Goal: Communication & Community: Participate in discussion

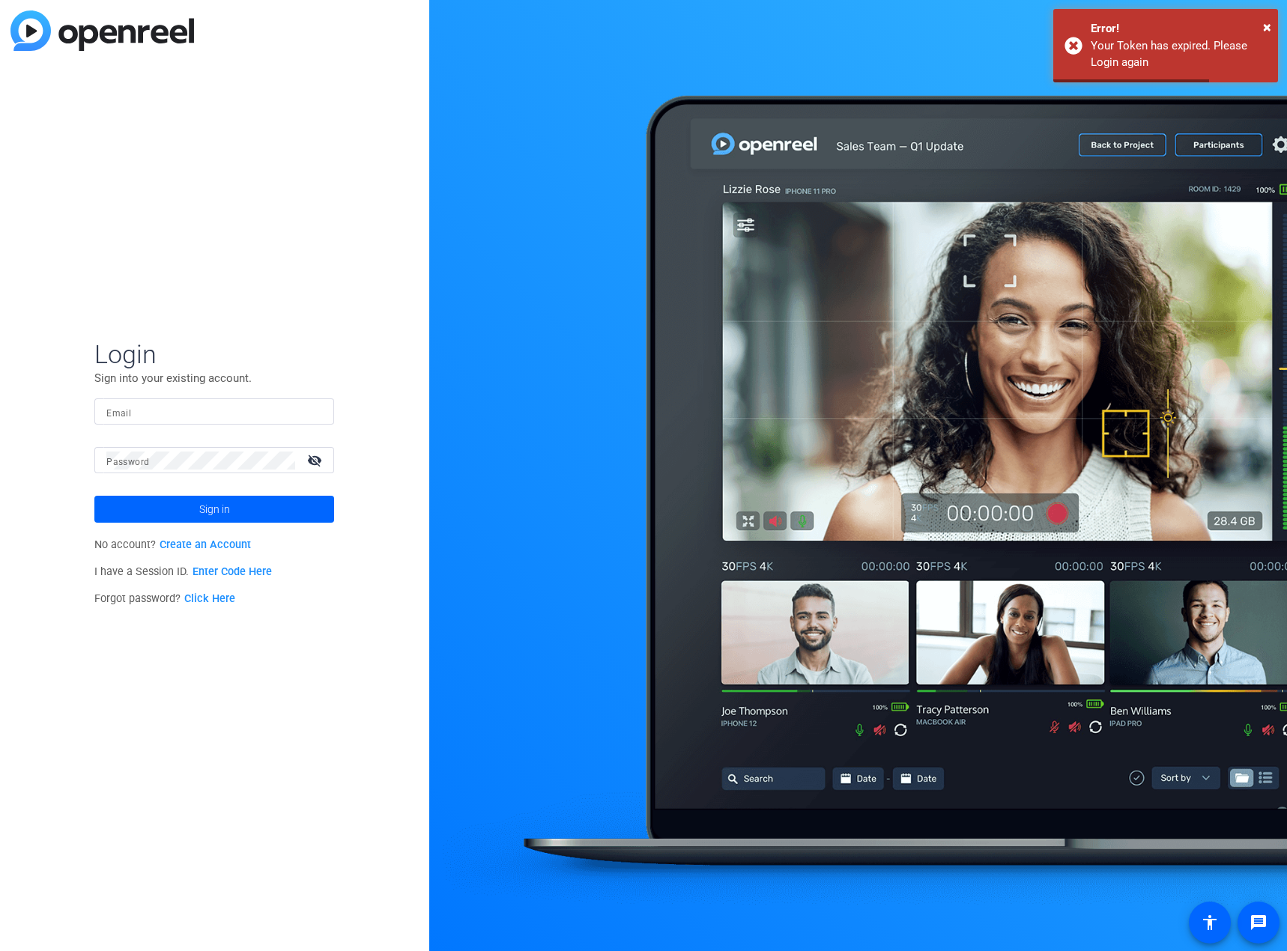
click at [149, 412] on input "Email" at bounding box center [214, 412] width 216 height 18
type input "[PERSON_NAME][EMAIL_ADDRESS][DOMAIN_NAME]"
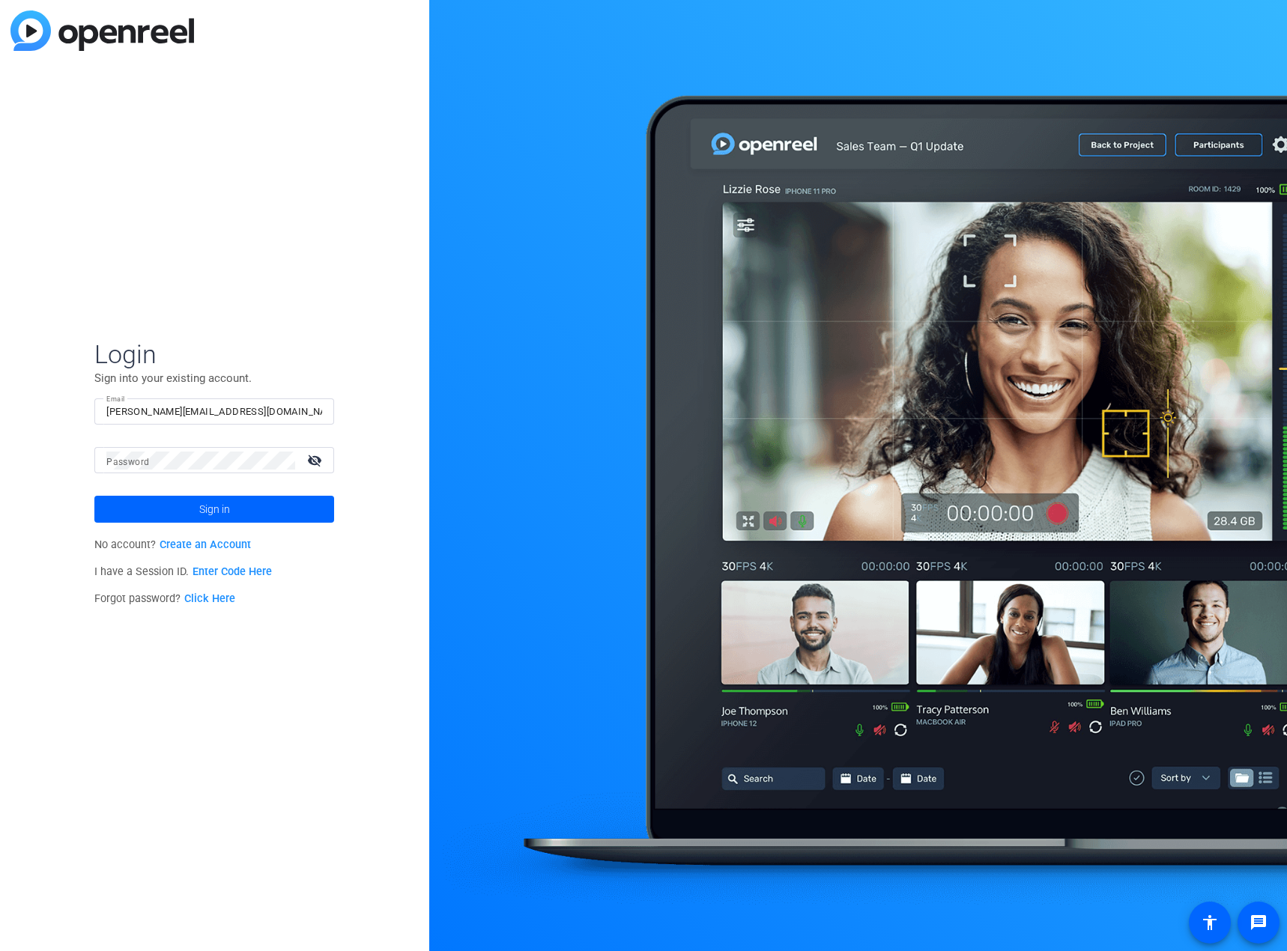
click at [208, 570] on link "Enter Code Here" at bounding box center [231, 571] width 79 height 13
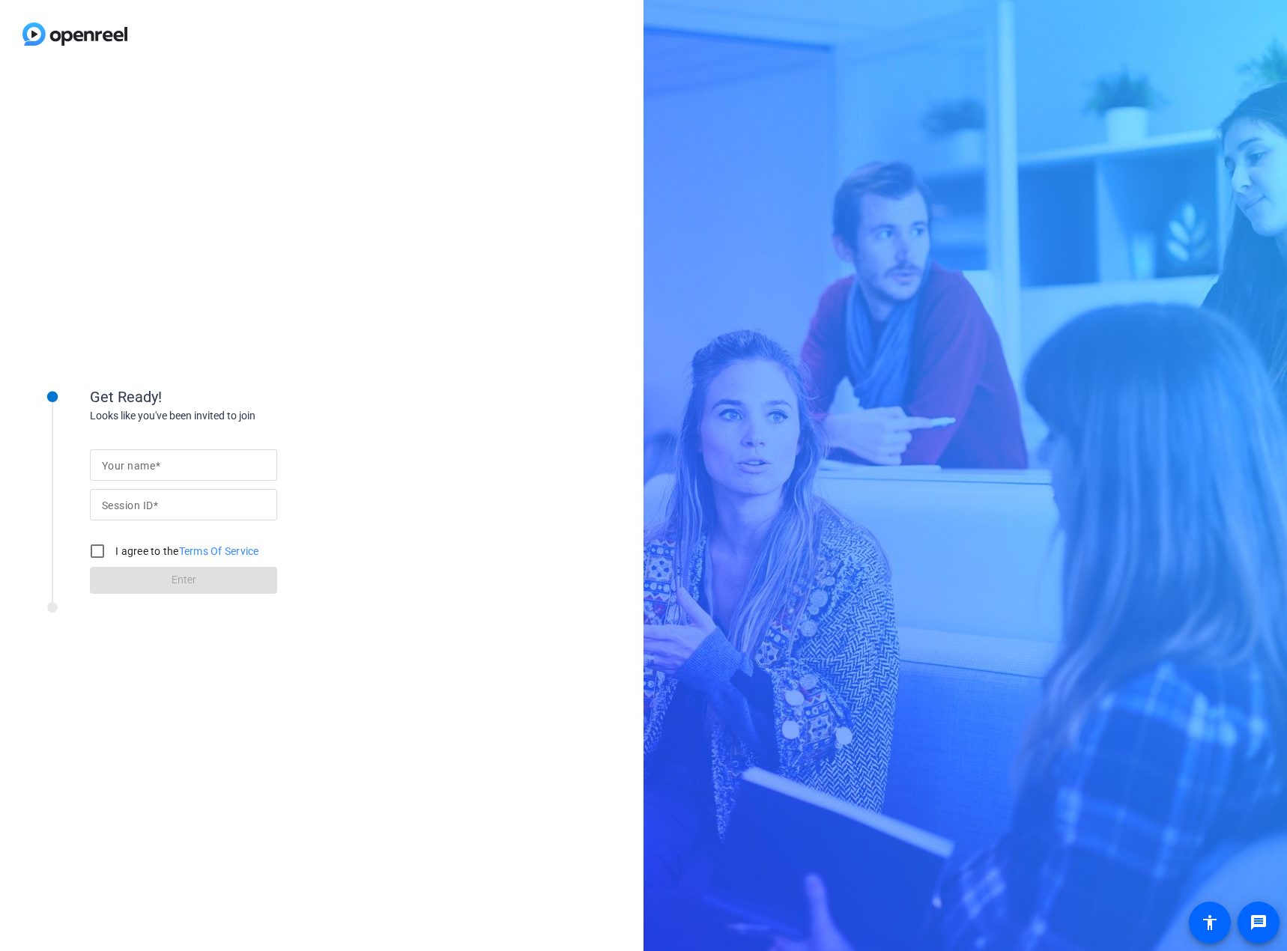
click at [139, 471] on mat-label "Your name" at bounding box center [128, 466] width 53 height 12
click at [139, 471] on input "Your name" at bounding box center [183, 465] width 163 height 18
type input "[PERSON_NAME]"
type input "H54a"
click at [97, 547] on input "I agree to the Terms Of Service" at bounding box center [97, 551] width 30 height 30
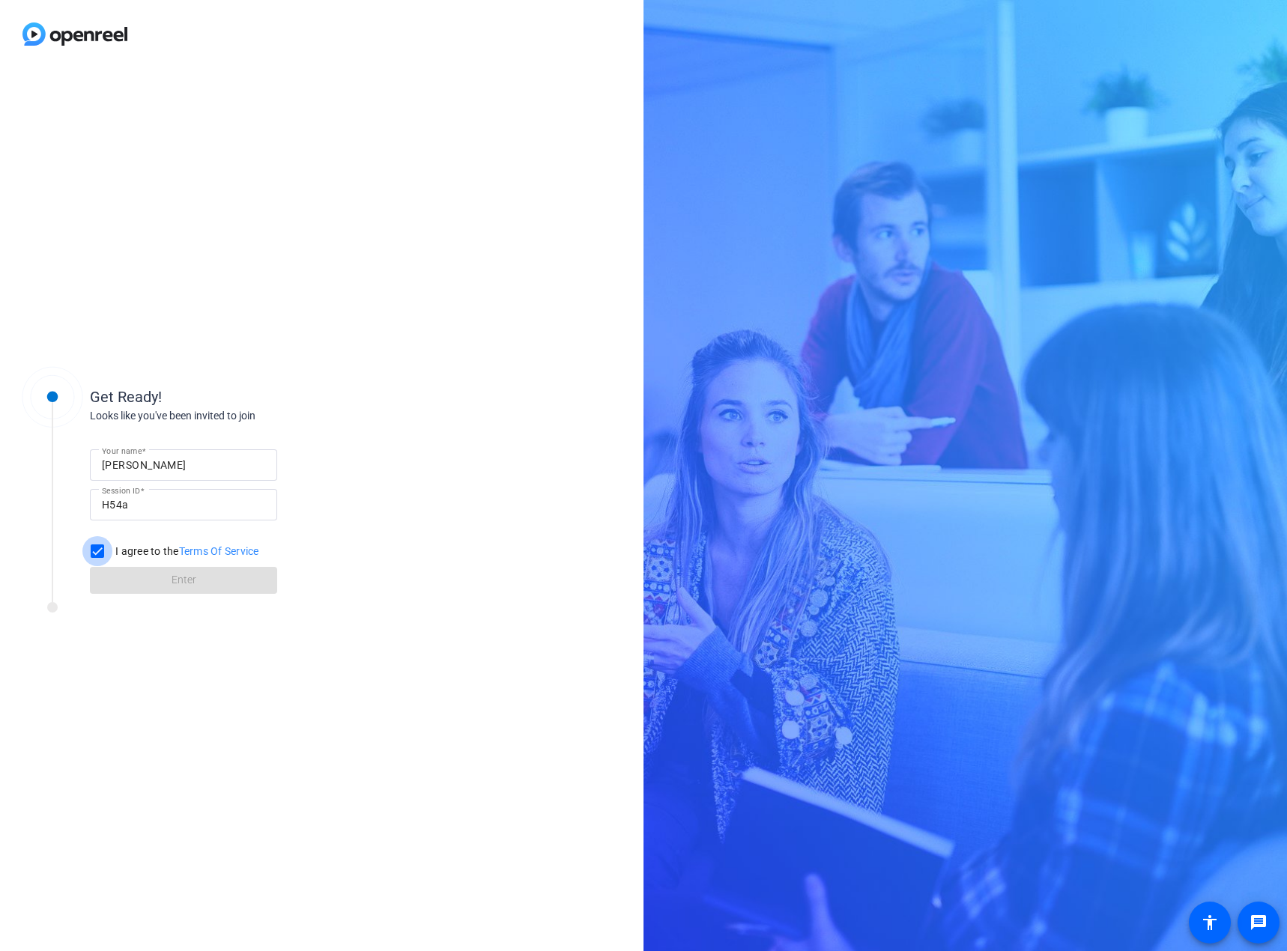
checkbox input "true"
click at [152, 583] on span at bounding box center [183, 580] width 187 height 36
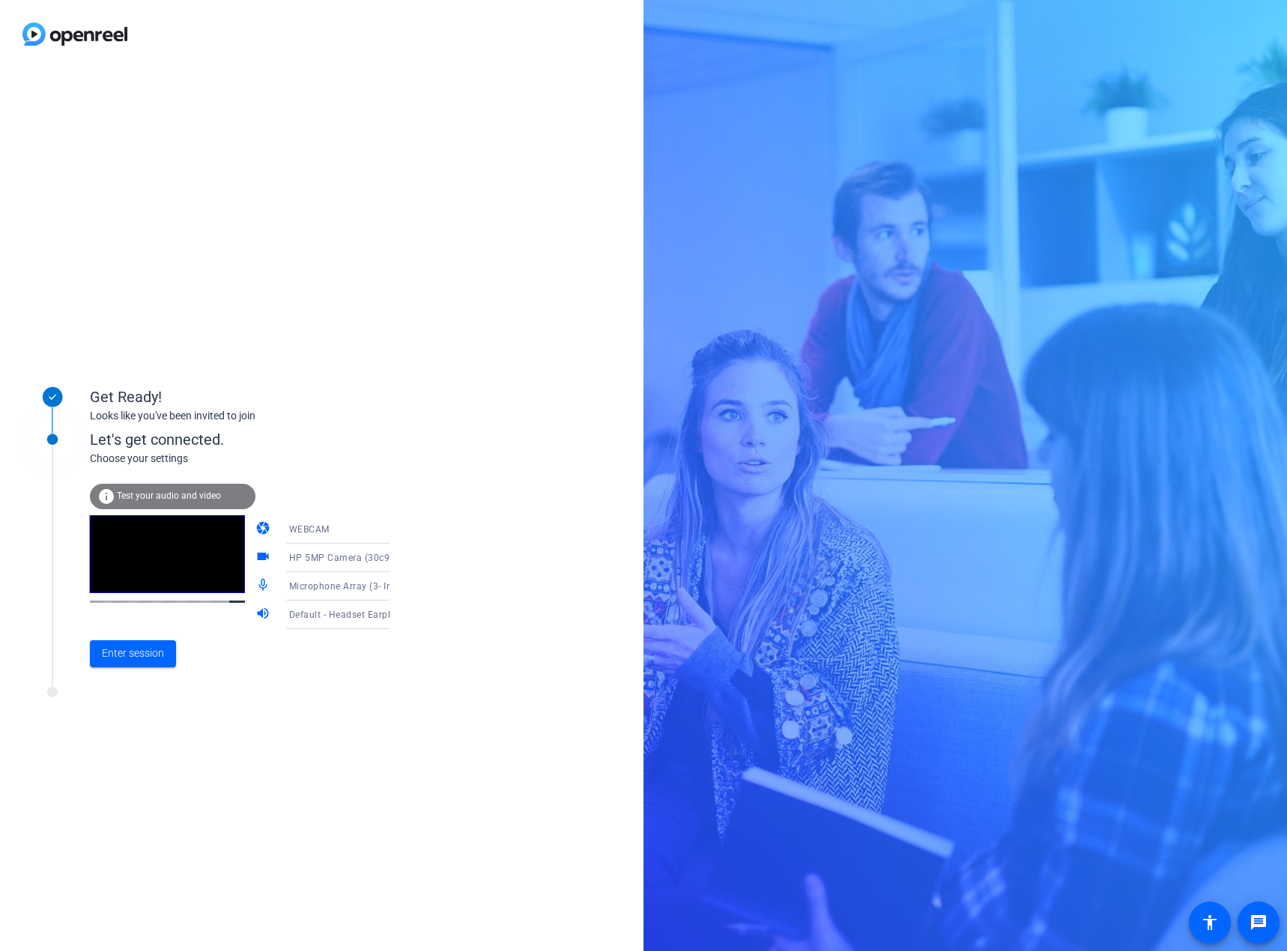
click at [313, 582] on span "Microphone Array (3- Intel® Smart Sound Technology for Digital Microphones)" at bounding box center [460, 586] width 343 height 12
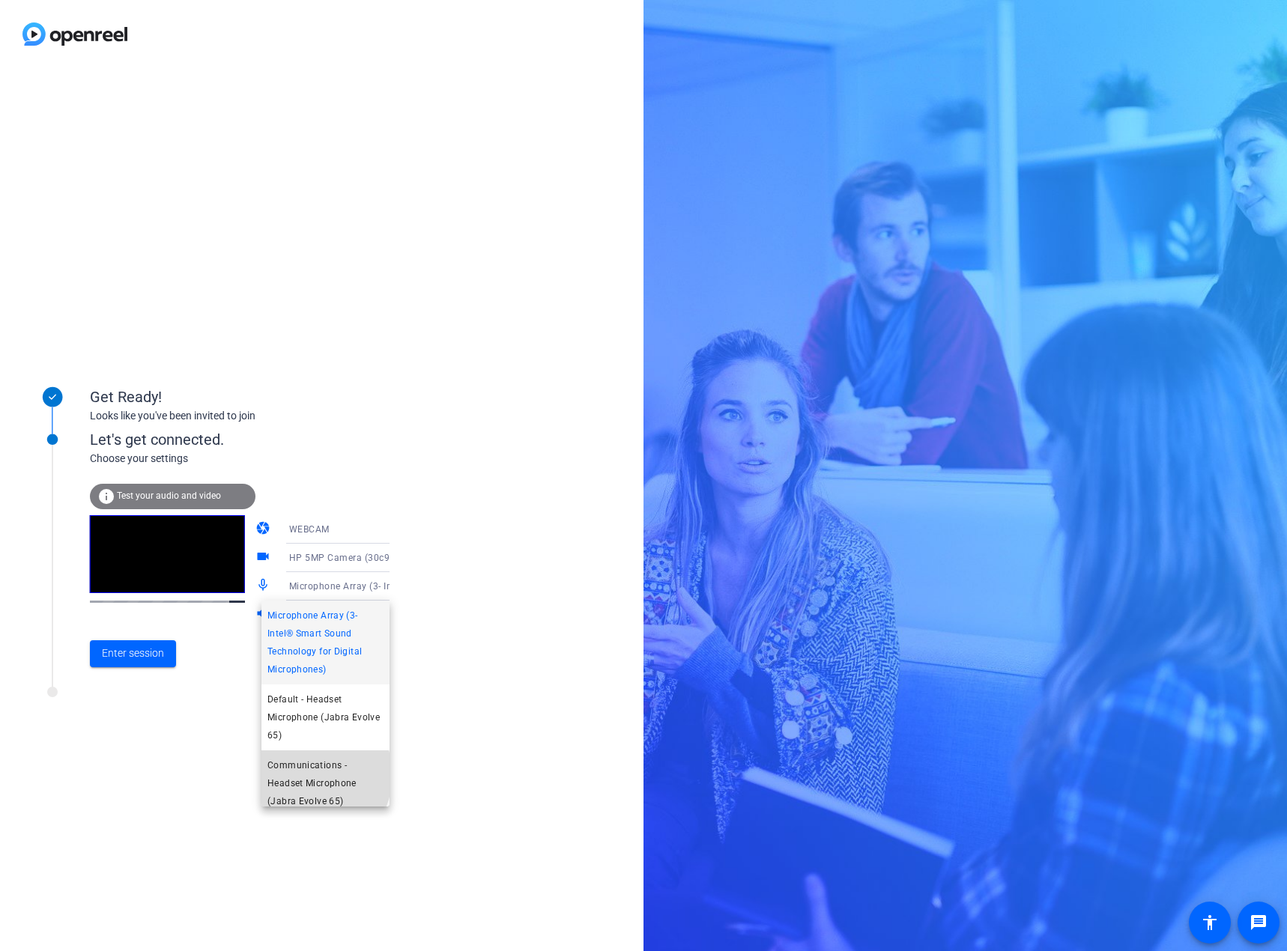
click at [309, 776] on span "Communications - Headset Microphone (Jabra Evolve 65)" at bounding box center [325, 783] width 116 height 54
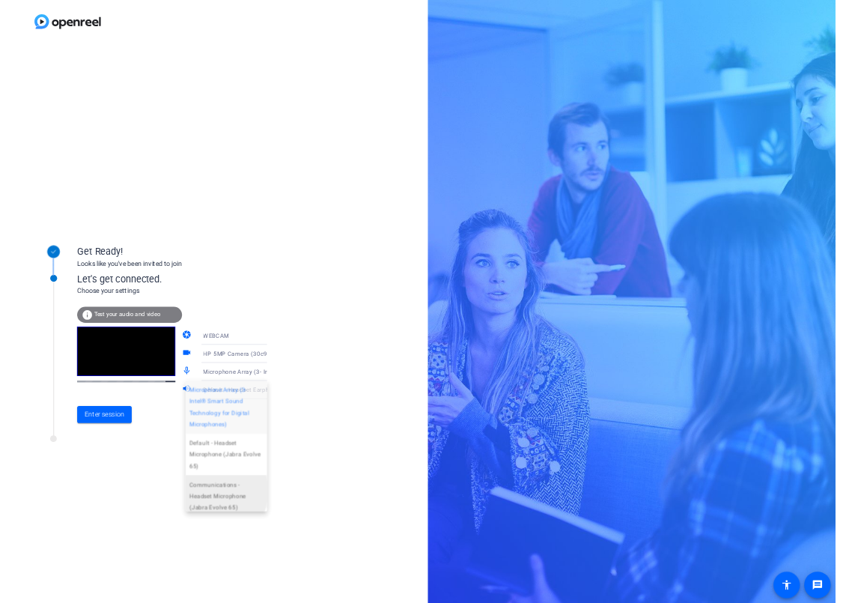
scroll to position [10, 0]
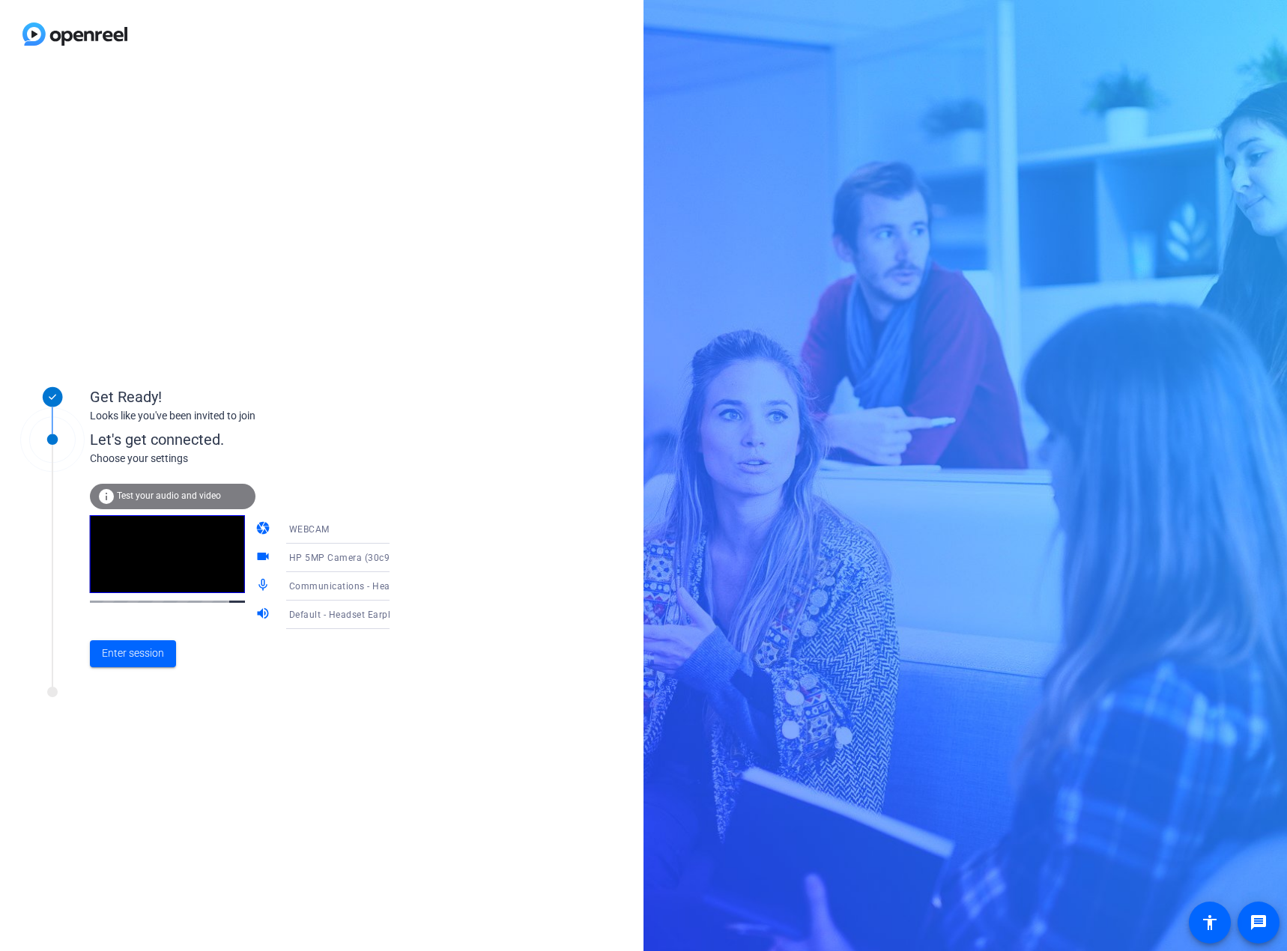
click at [326, 616] on span "Default - Headset Earphone (Jabra Evolve 65)" at bounding box center [389, 614] width 201 height 12
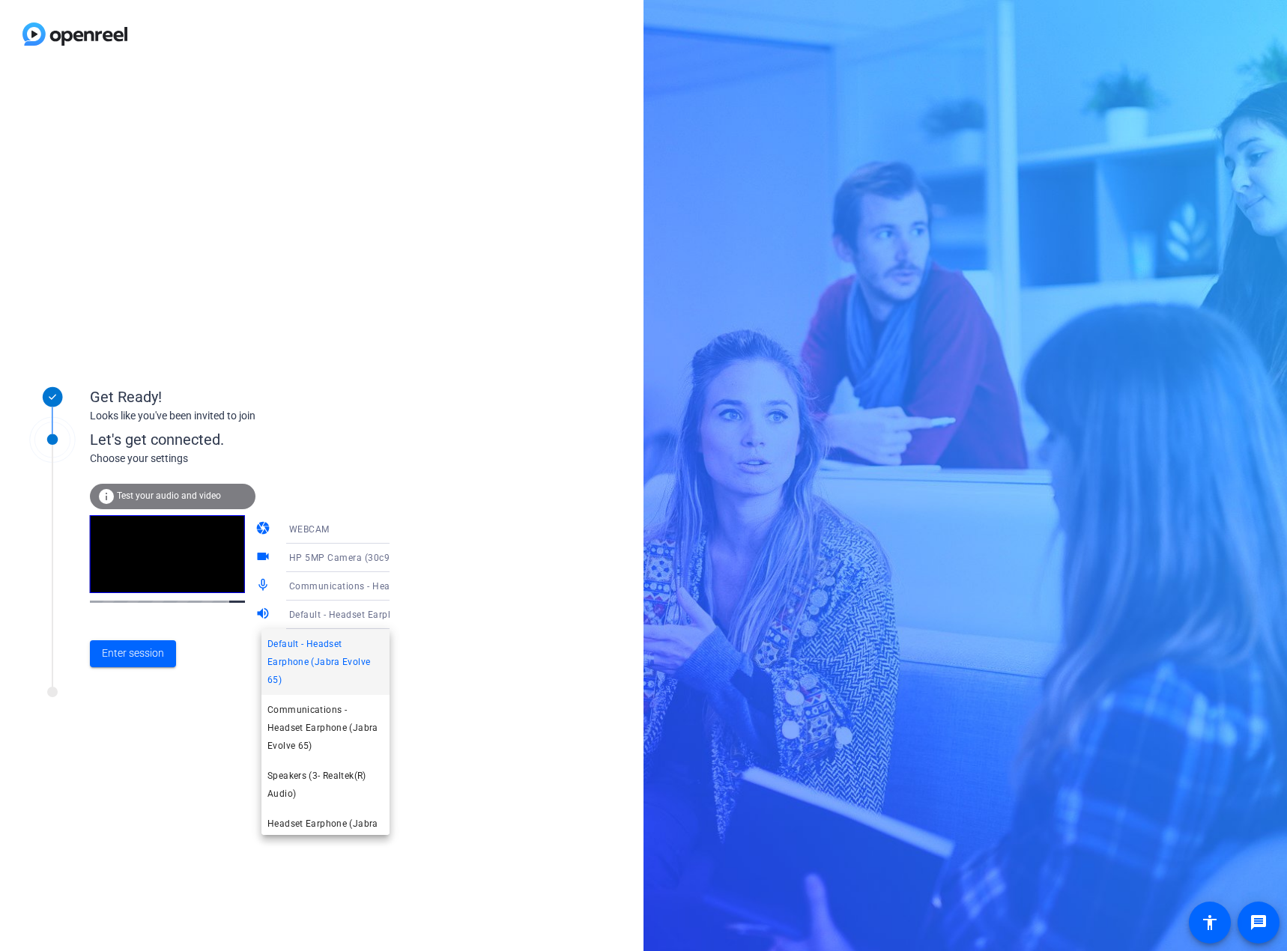
drag, startPoint x: 177, startPoint y: 684, endPoint x: 154, endPoint y: 663, distance: 31.8
click at [177, 684] on div at bounding box center [643, 475] width 1287 height 951
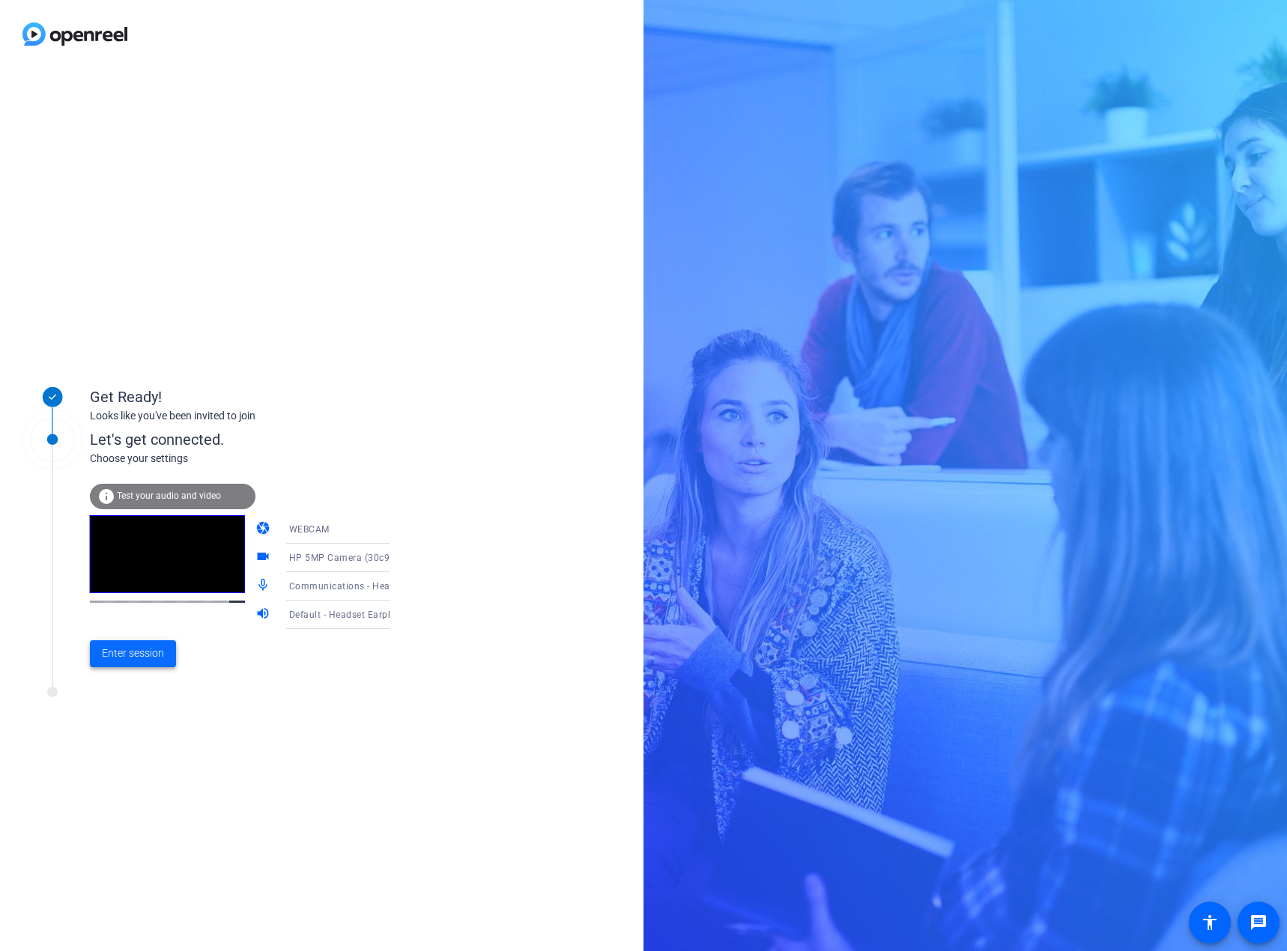
click at [145, 658] on span "Enter session" at bounding box center [133, 653] width 62 height 16
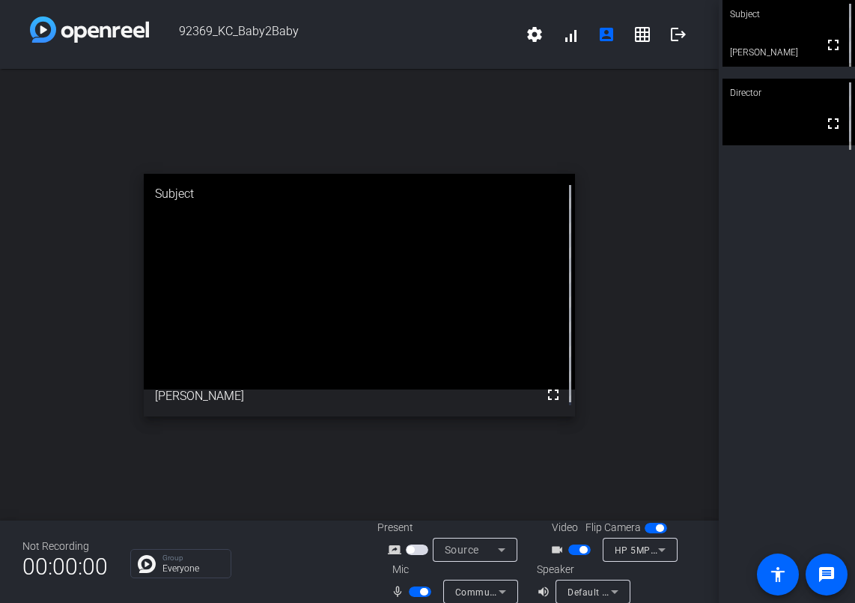
click at [635, 549] on span "HP 5MP Camera (30c9:00c1)" at bounding box center [679, 550] width 129 height 12
click at [634, 546] on div at bounding box center [427, 301] width 855 height 603
click at [464, 588] on span "Communications - Headset Microphone (Jabra Evolve 65)" at bounding box center [582, 592] width 255 height 12
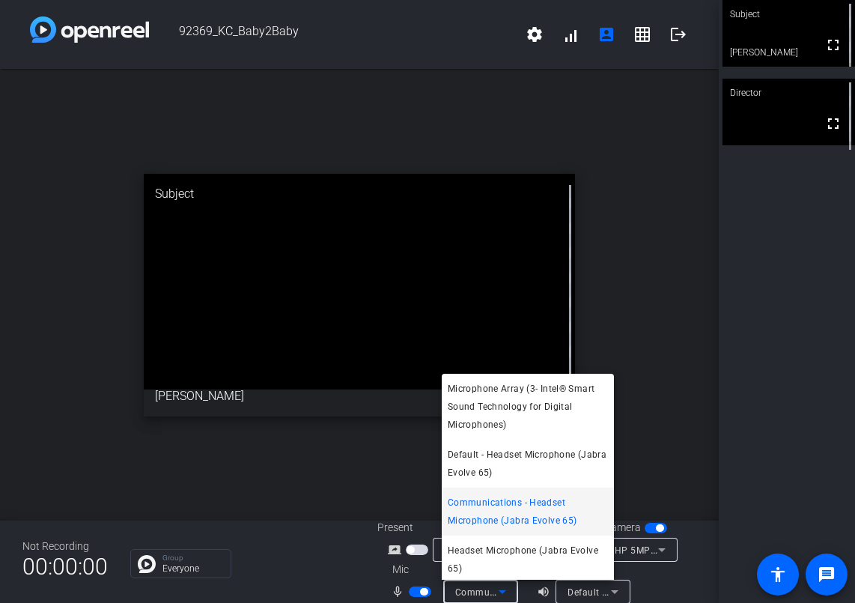
click at [464, 588] on div at bounding box center [427, 301] width 855 height 603
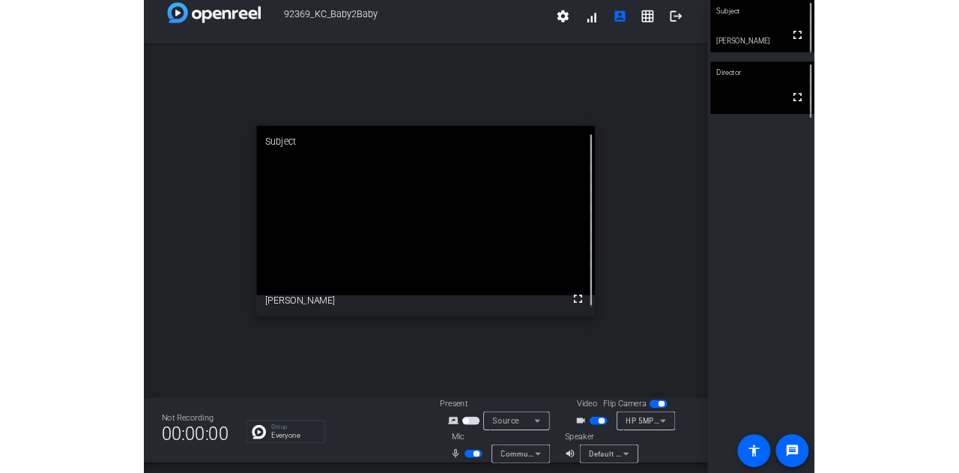
scroll to position [17, 0]
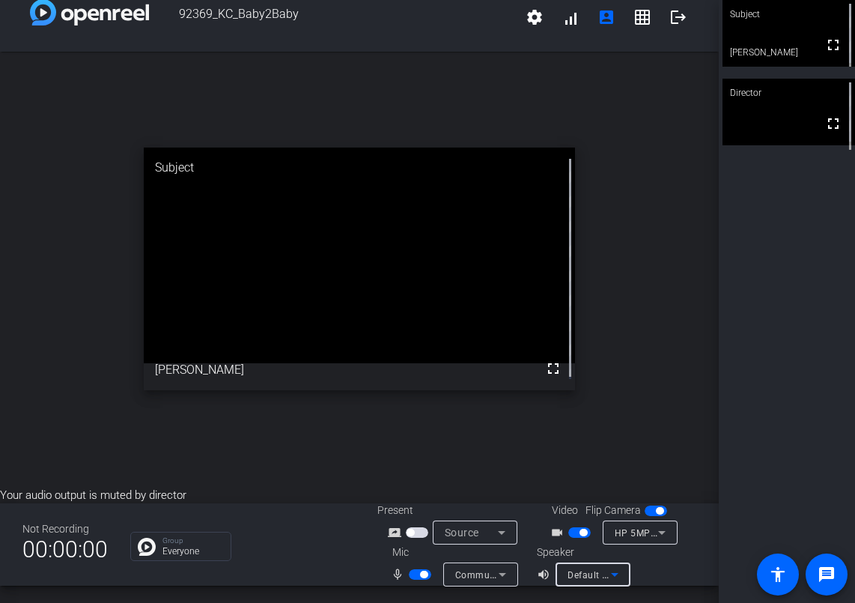
click at [596, 576] on span "Default - Headset Earphone (Jabra Evolve 65)" at bounding box center [668, 574] width 201 height 12
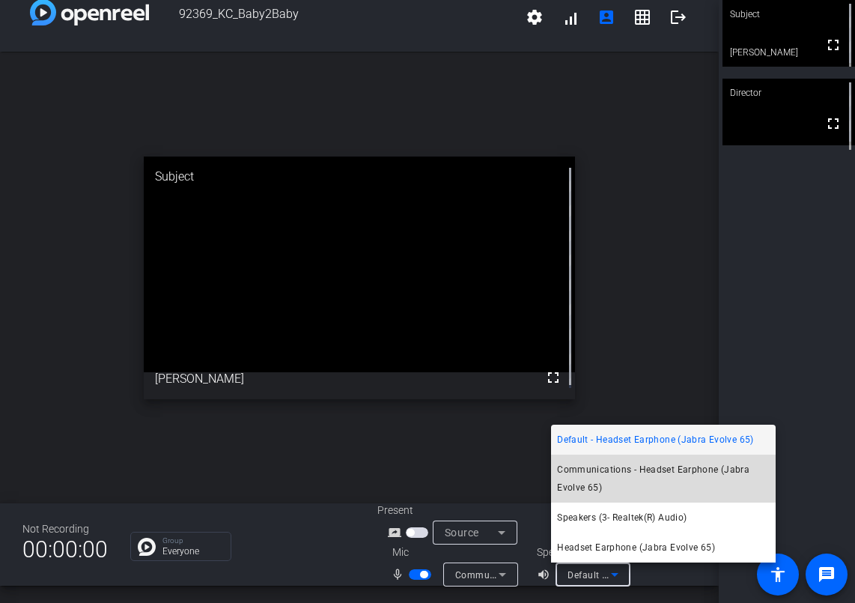
click at [622, 470] on span "Communications - Headset Earphone (Jabra Evolve 65)" at bounding box center [663, 479] width 213 height 36
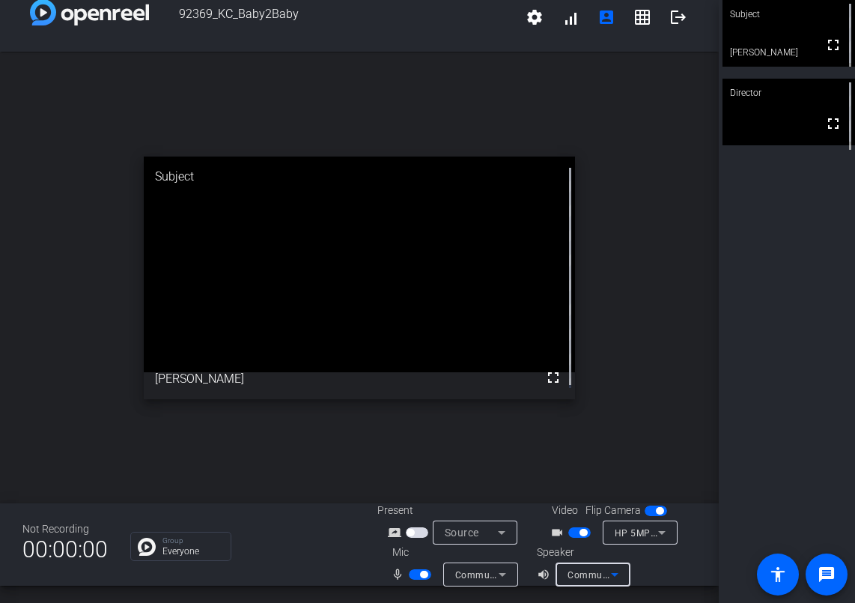
drag, startPoint x: 833, startPoint y: 140, endPoint x: 801, endPoint y: 91, distance: 59.4
click at [833, 142] on button "fullscreen" at bounding box center [833, 124] width 36 height 36
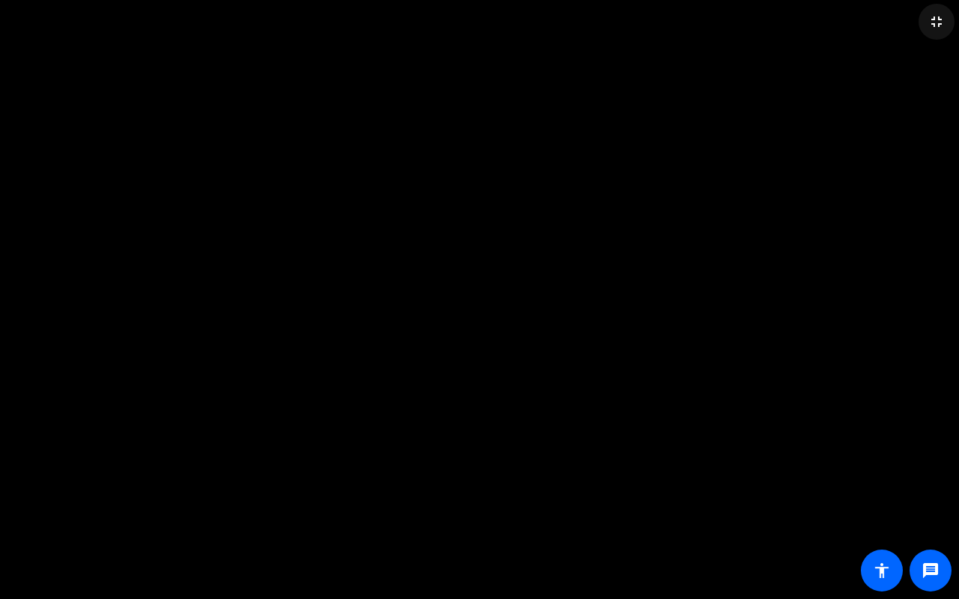
click at [938, 19] on mat-icon "fullscreen_exit" at bounding box center [936, 22] width 18 height 18
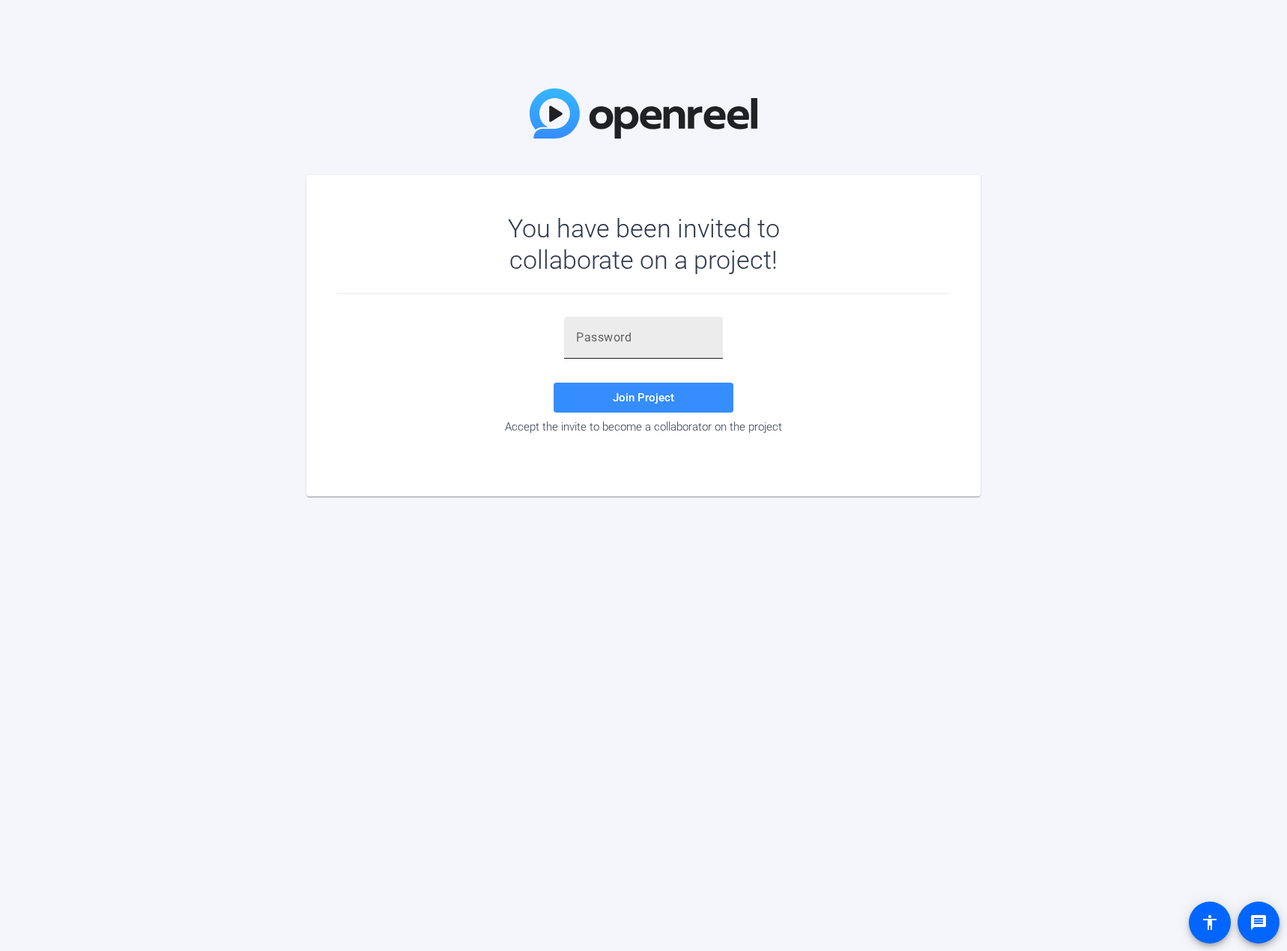
click at [648, 329] on input "text" at bounding box center [643, 338] width 135 height 18
paste input ")M3_;R"
type input ")M3_;R"
click at [654, 398] on span "Join Project" at bounding box center [643, 397] width 61 height 13
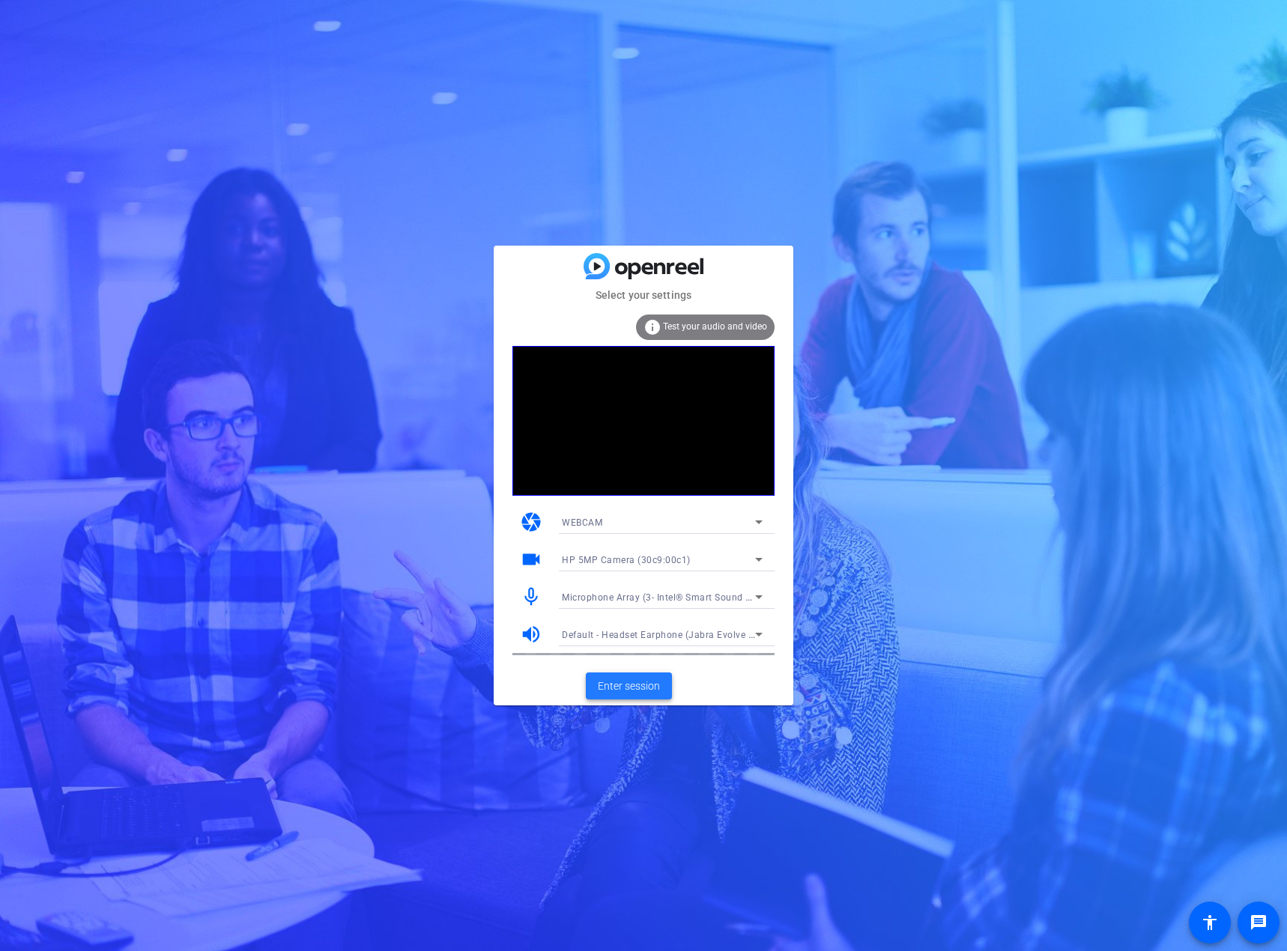
click at [635, 693] on span "Enter session" at bounding box center [629, 686] width 62 height 16
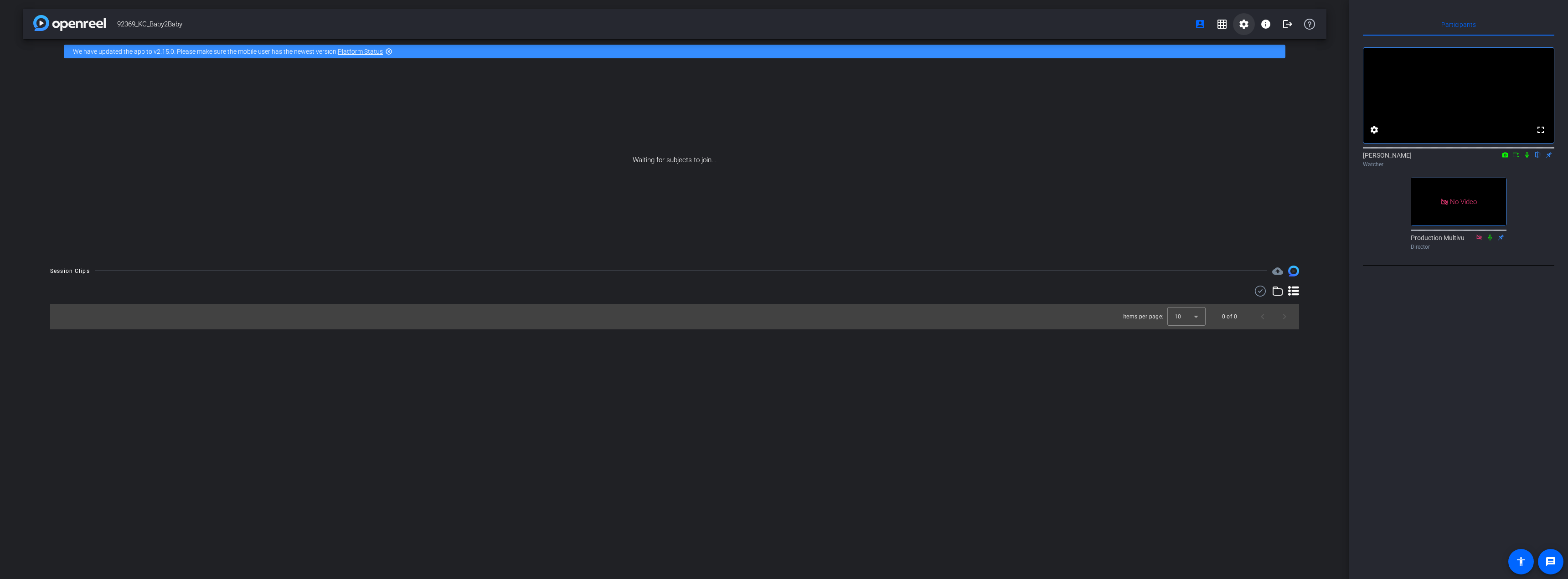
click at [783, 26] on mat-icon "settings" at bounding box center [1244, 24] width 11 height 11
click at [783, 24] on div at bounding box center [784, 290] width 1568 height 579
click at [783, 24] on mat-icon "logout" at bounding box center [1287, 24] width 11 height 11
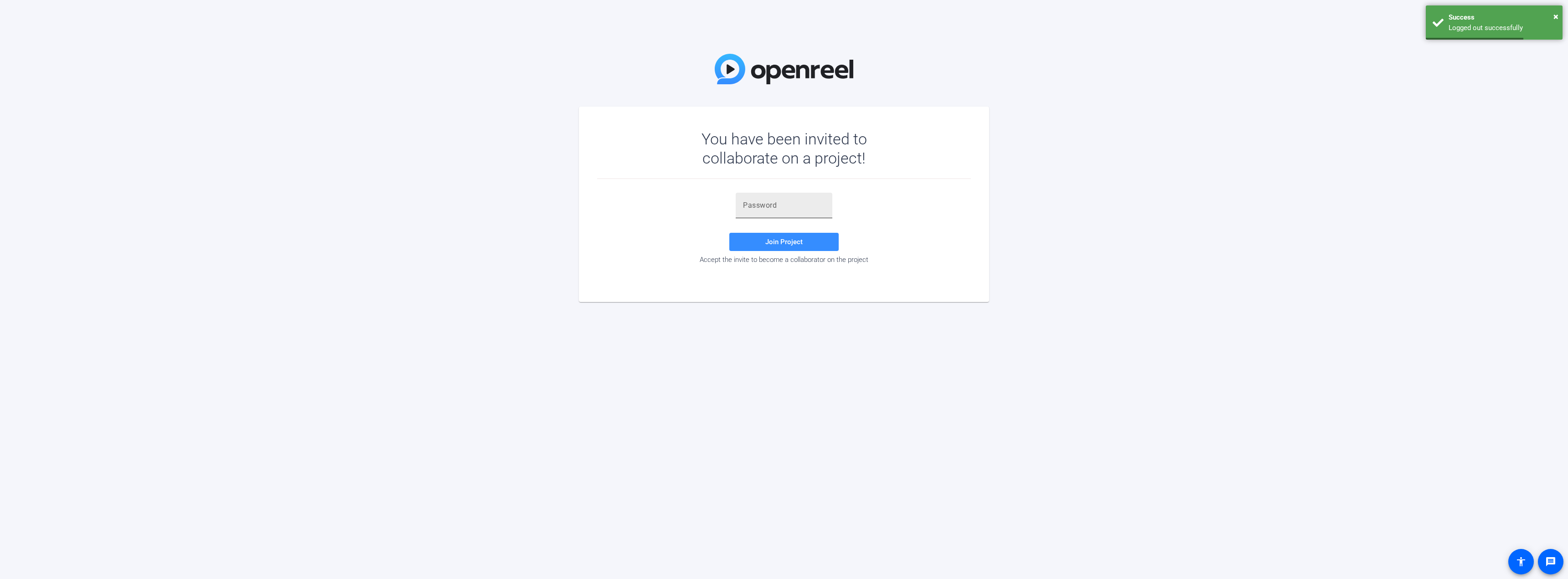
click at [780, 213] on div at bounding box center [784, 206] width 82 height 26
paste input ")M3_;R"
type input ")M3_;R"
click at [783, 234] on span at bounding box center [784, 242] width 110 height 22
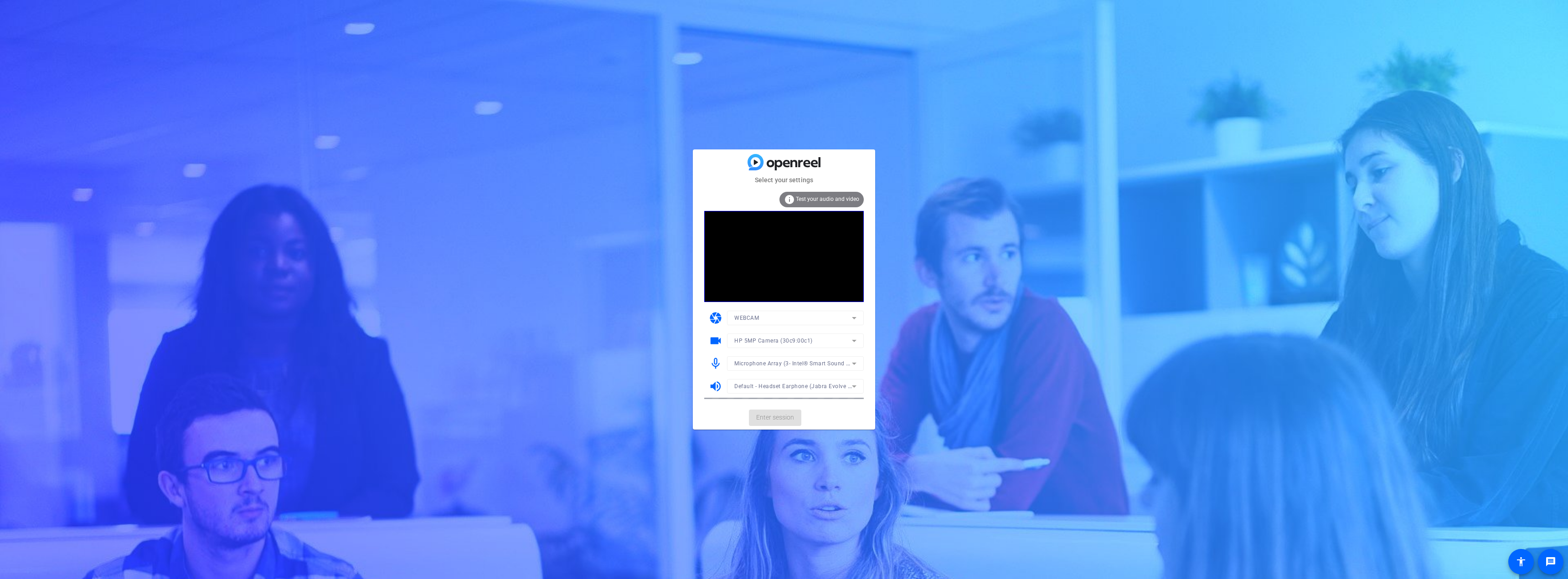
click at [771, 339] on mat-form-field "HP 5MP Camera (30c9:00c1)" at bounding box center [795, 341] width 137 height 15
click at [772, 364] on span "Microphone Array (3- Intel® Smart Sound Technology for Digital Microphones)" at bounding box center [838, 363] width 209 height 7
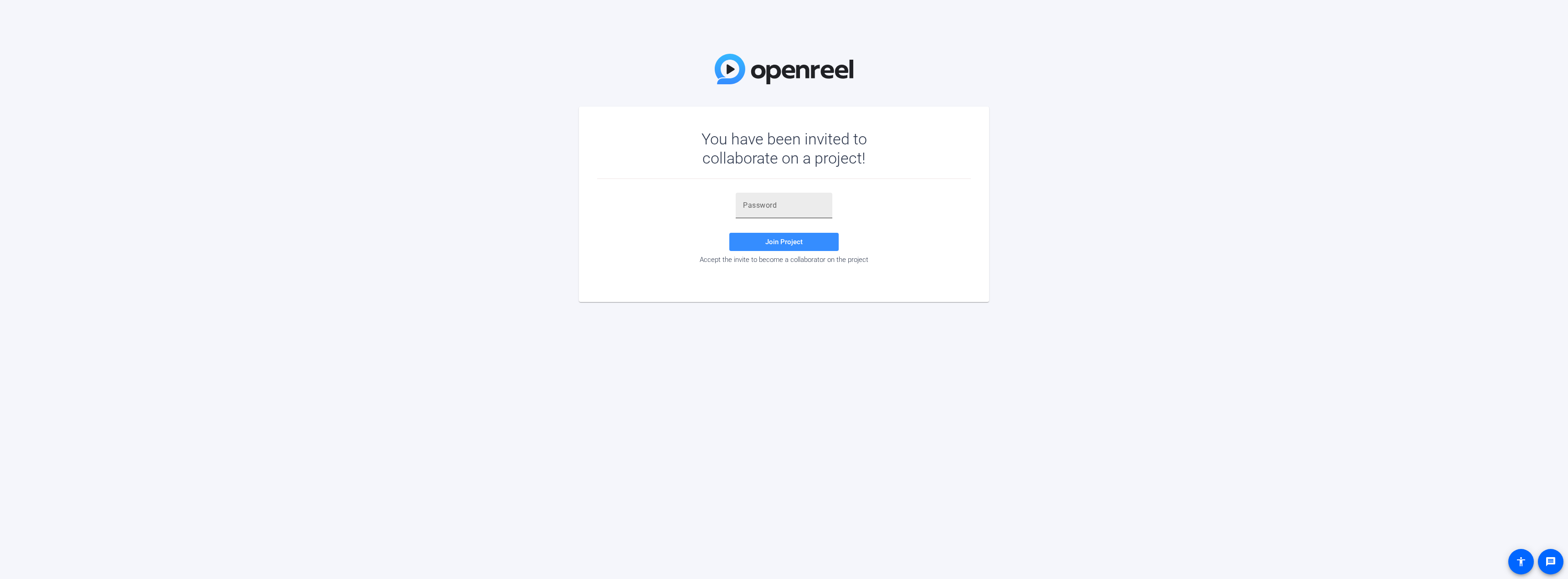
click at [783, 195] on div at bounding box center [784, 206] width 82 height 26
paste input ")M3_;R"
type input ")M3_;R"
click at [783, 246] on span at bounding box center [784, 242] width 110 height 22
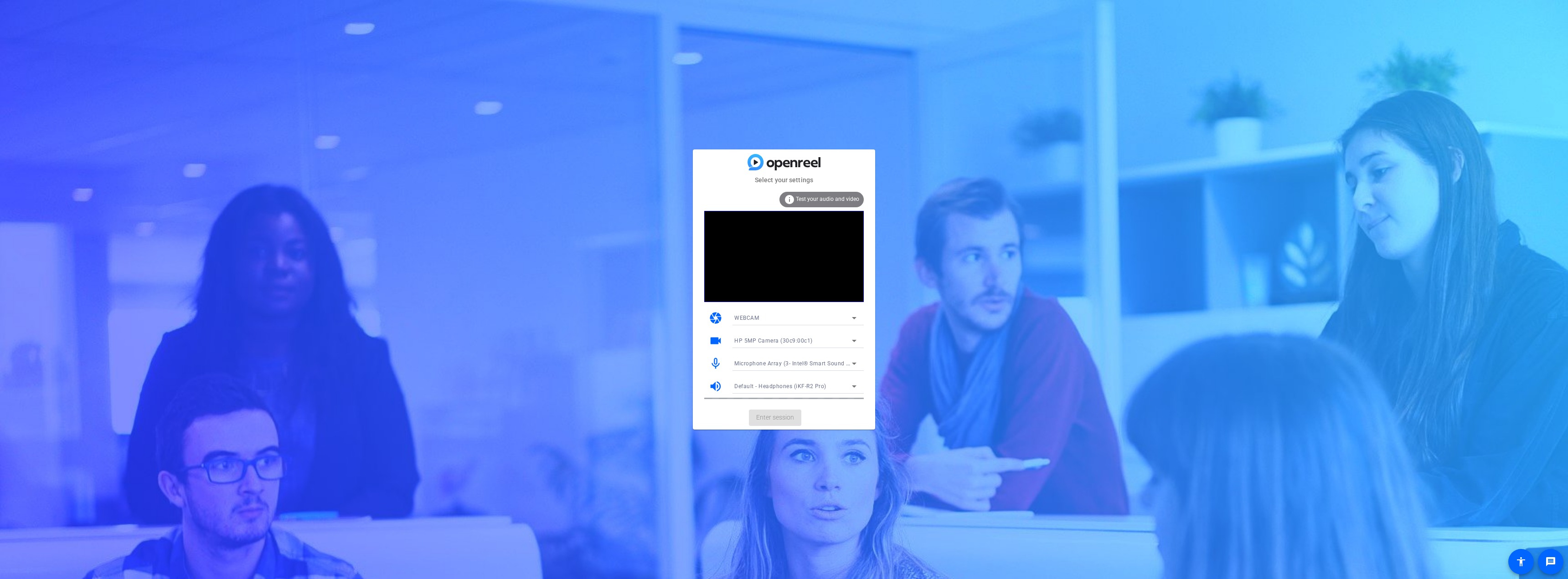
click at [783, 359] on div "Microphone Array (3- Intel® Smart Sound Technology for Digital Microphones)" at bounding box center [793, 363] width 117 height 12
click at [783, 415] on span "Communications - Headset (iKF-R2 Pro)" at bounding box center [786, 411] width 105 height 11
click at [783, 386] on mat-form-field "Default - Headphones (iKF-R2 Pro)" at bounding box center [795, 386] width 137 height 15
click at [783, 414] on span "Enter session" at bounding box center [775, 417] width 38 height 10
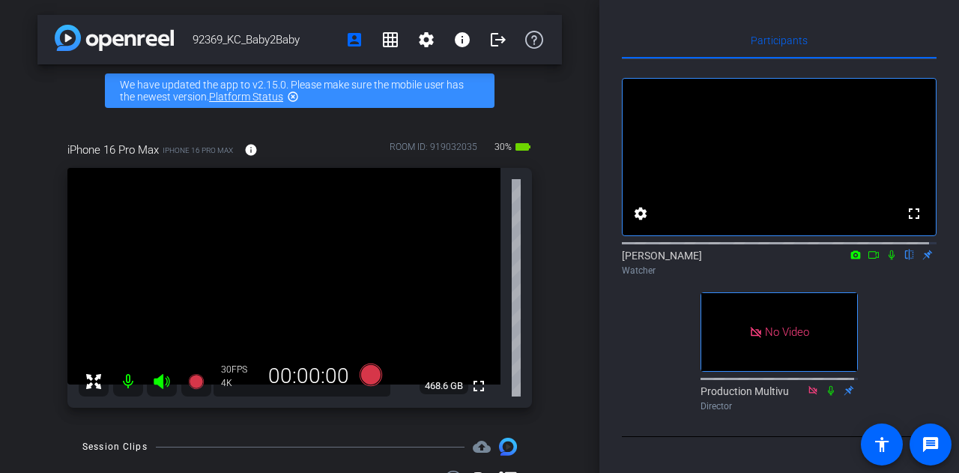
click at [885, 260] on icon at bounding box center [891, 254] width 12 height 10
click at [888, 260] on icon at bounding box center [891, 255] width 6 height 10
click at [887, 260] on icon at bounding box center [891, 255] width 8 height 10
click at [489, 37] on mat-icon "logout" at bounding box center [498, 40] width 18 height 18
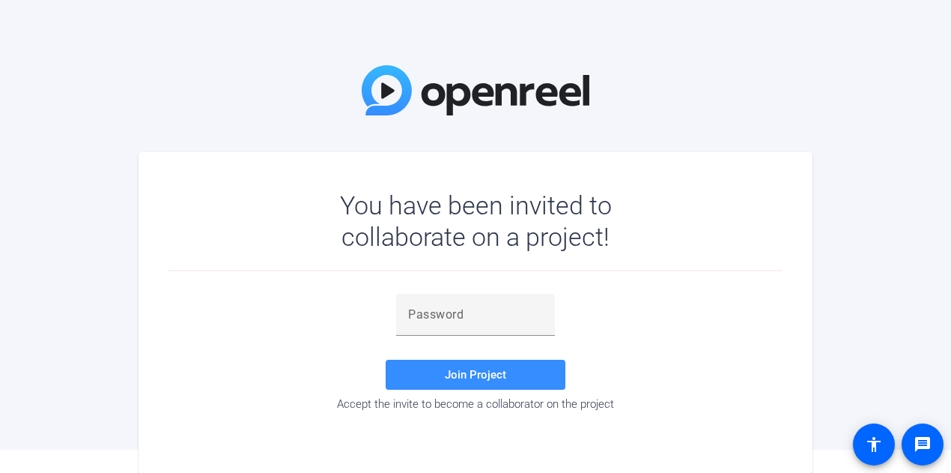
scroll to position [24, 0]
